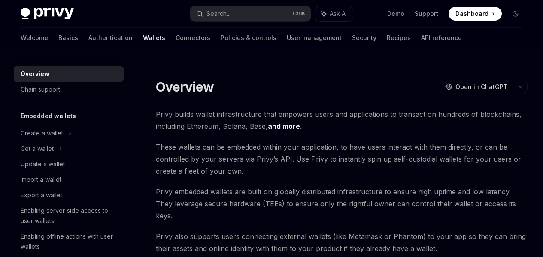
scroll to position [1460, 0]
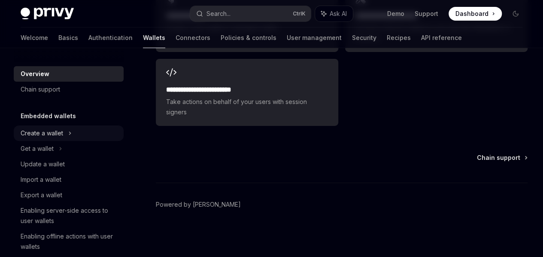
click at [73, 138] on div "Create a wallet" at bounding box center [69, 132] width 110 height 15
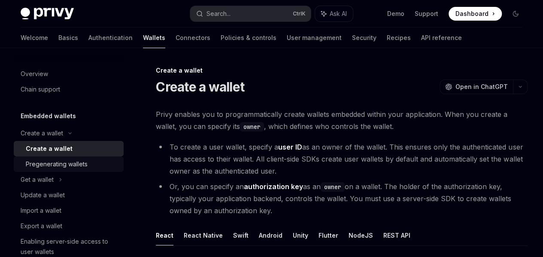
click at [82, 165] on div "Pregenerating wallets" at bounding box center [57, 164] width 62 height 10
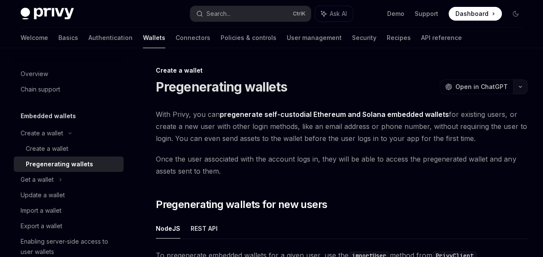
click at [515, 88] on icon "button" at bounding box center [520, 86] width 10 height 3
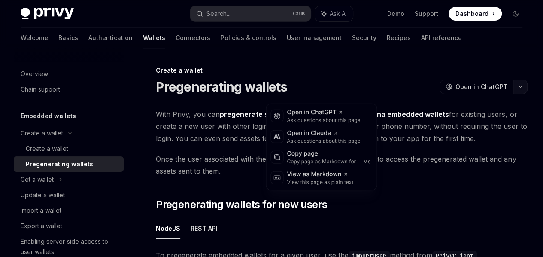
click at [519, 88] on icon "button" at bounding box center [520, 86] width 3 height 1
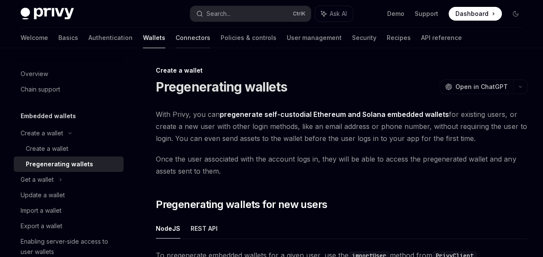
click at [176, 36] on link "Connectors" at bounding box center [193, 37] width 35 height 21
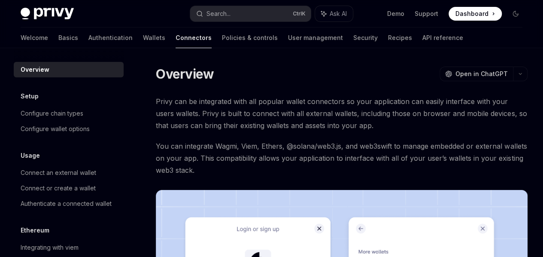
scroll to position [96, 0]
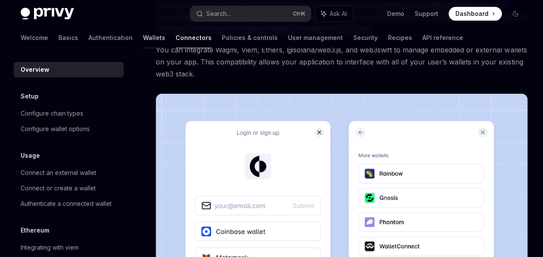
click at [143, 33] on link "Wallets" at bounding box center [154, 37] width 22 height 21
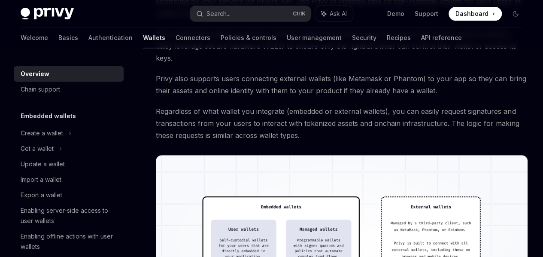
scroll to position [129, 0]
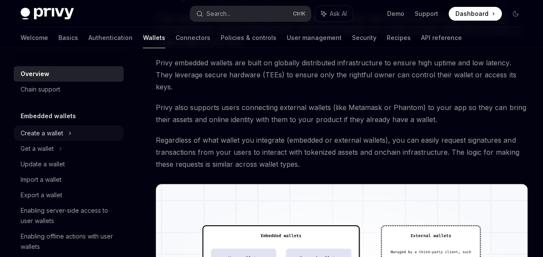
click at [42, 128] on div "Create a wallet" at bounding box center [69, 132] width 110 height 15
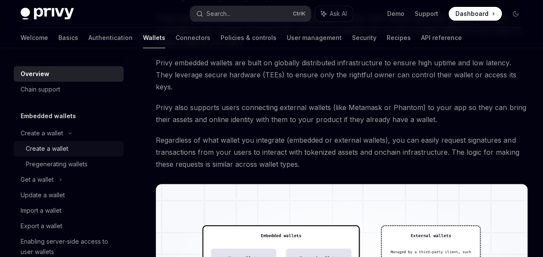
click at [63, 150] on div "Create a wallet" at bounding box center [47, 148] width 43 height 10
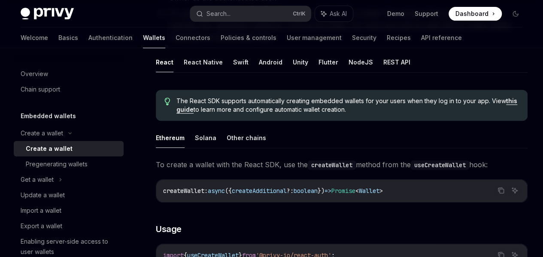
scroll to position [215, 0]
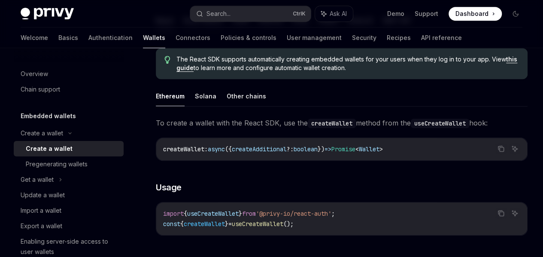
click at [195, 30] on button "React Native" at bounding box center [203, 20] width 39 height 20
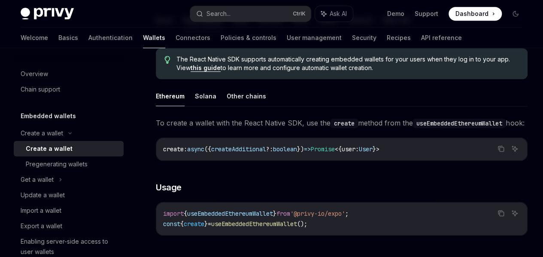
scroll to position [0, 28]
click at [383, 30] on button "REST API" at bounding box center [396, 20] width 27 height 20
type textarea "*"
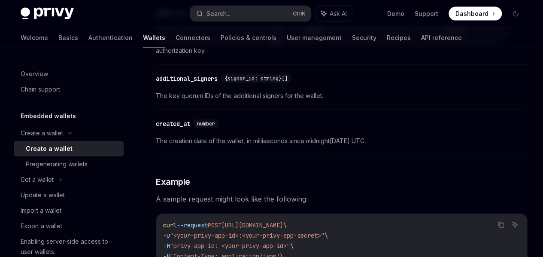
scroll to position [945, 0]
